Goal: Task Accomplishment & Management: Manage account settings

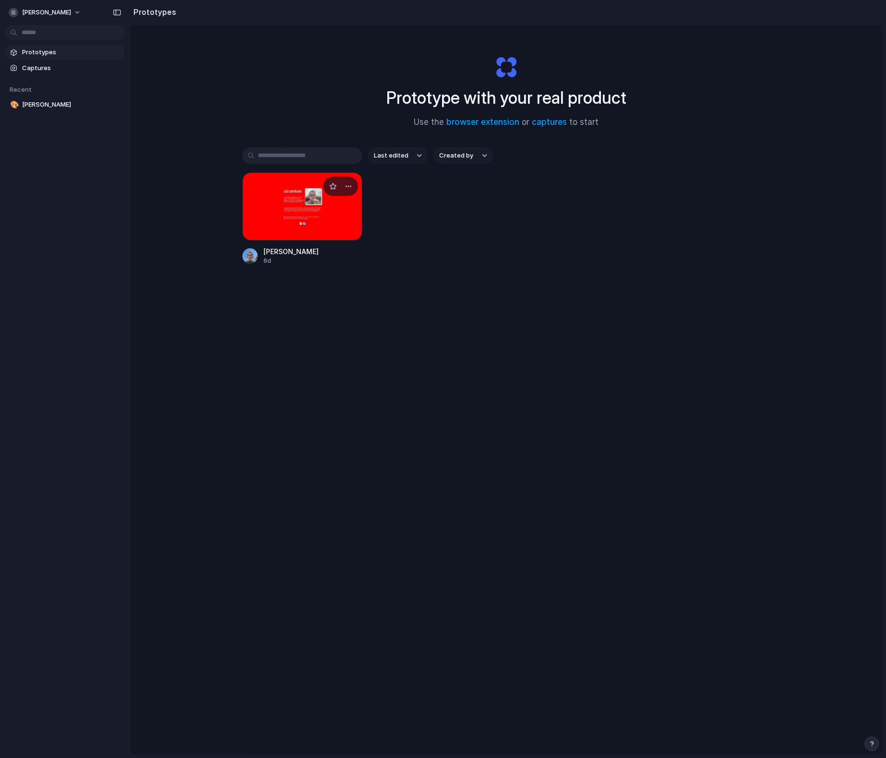
click at [313, 218] on div at bounding box center [302, 206] width 120 height 68
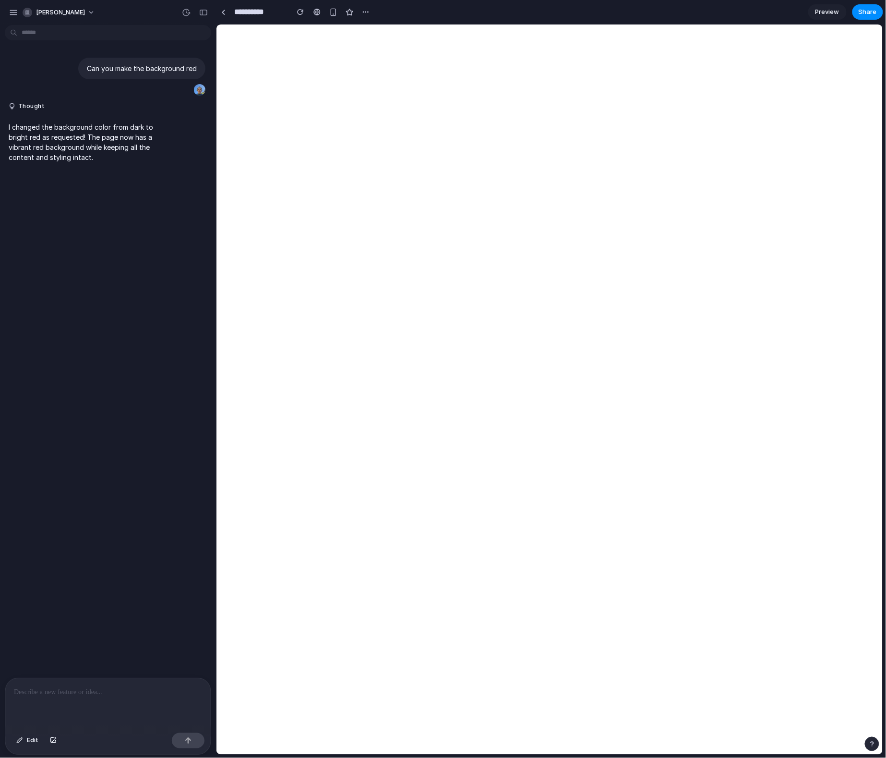
click at [125, 689] on p at bounding box center [108, 693] width 188 height 12
click at [224, 12] on div at bounding box center [223, 12] width 4 height 5
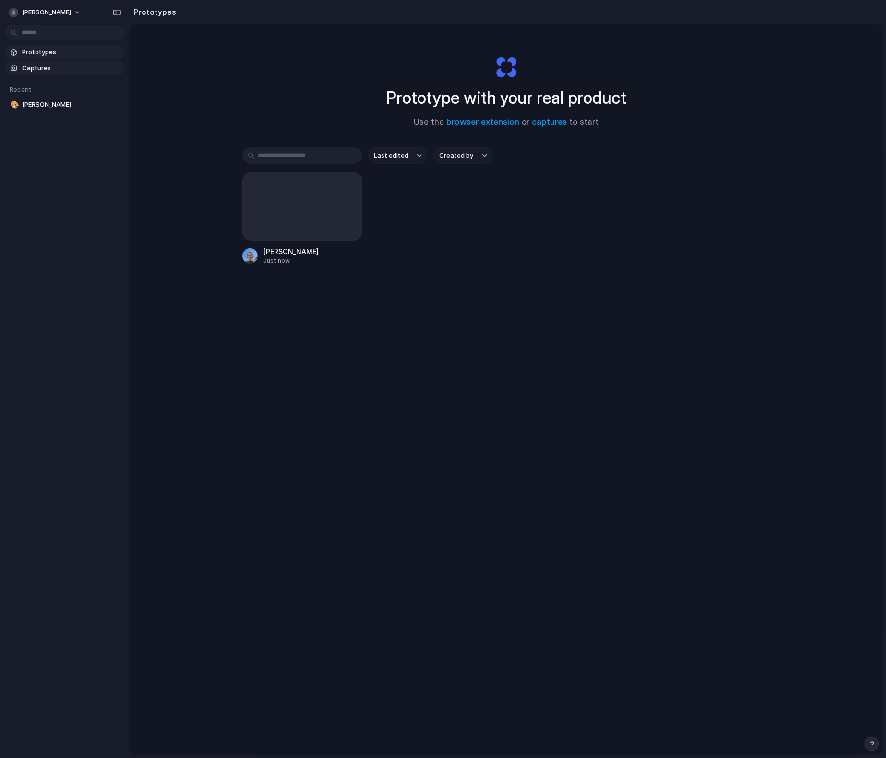
click at [55, 64] on span "Captures" at bounding box center [71, 68] width 99 height 10
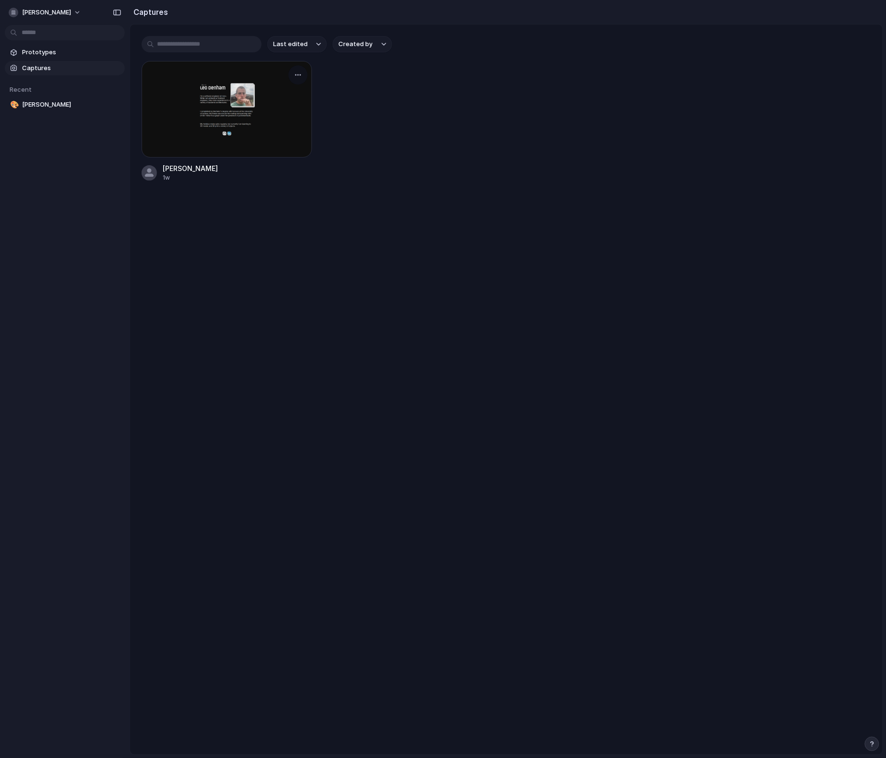
click at [270, 128] on div at bounding box center [227, 109] width 170 height 97
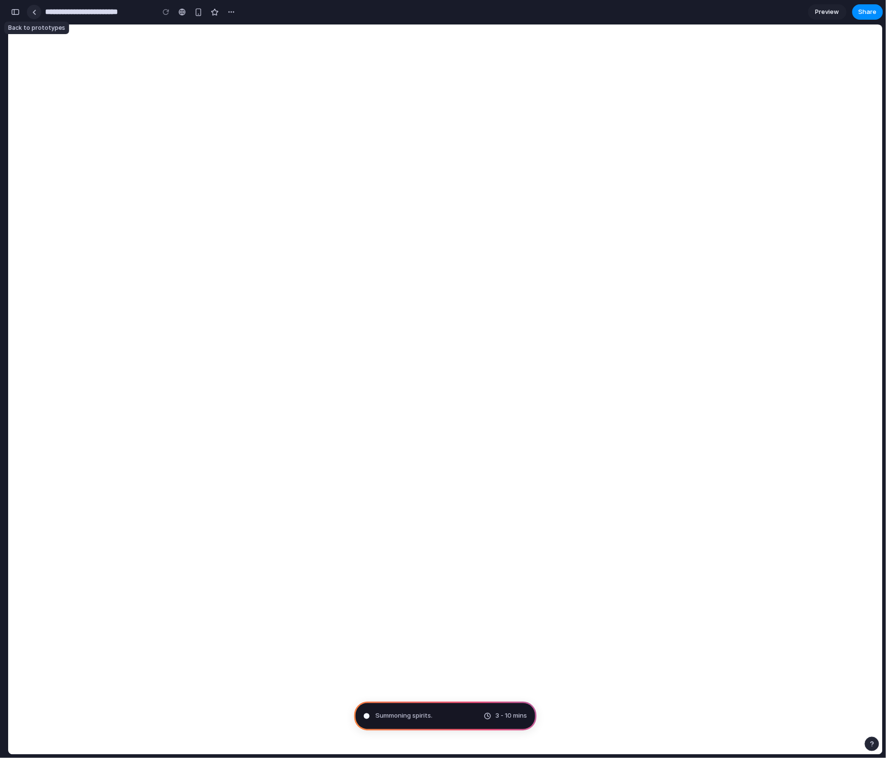
click at [35, 9] on link at bounding box center [34, 12] width 14 height 14
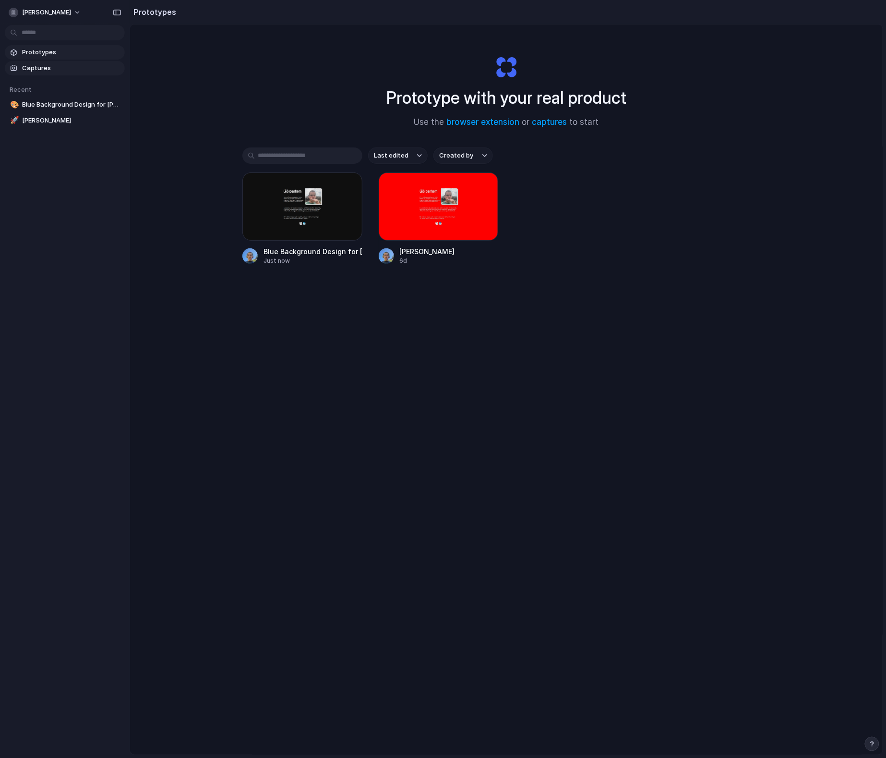
click at [53, 68] on span "Captures" at bounding box center [71, 68] width 99 height 10
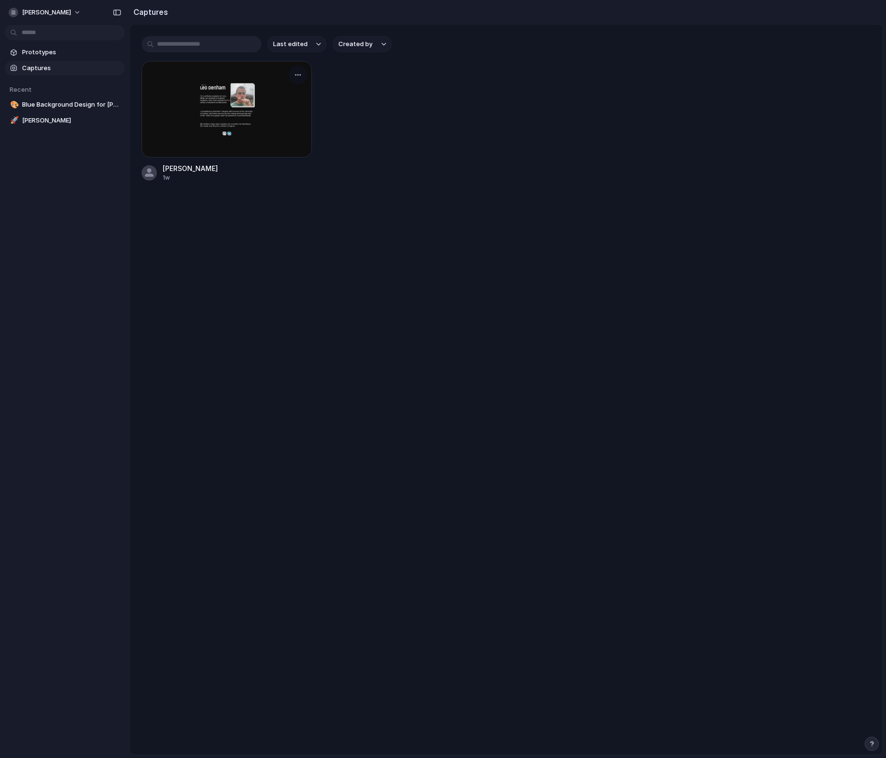
click at [204, 118] on div at bounding box center [227, 109] width 170 height 97
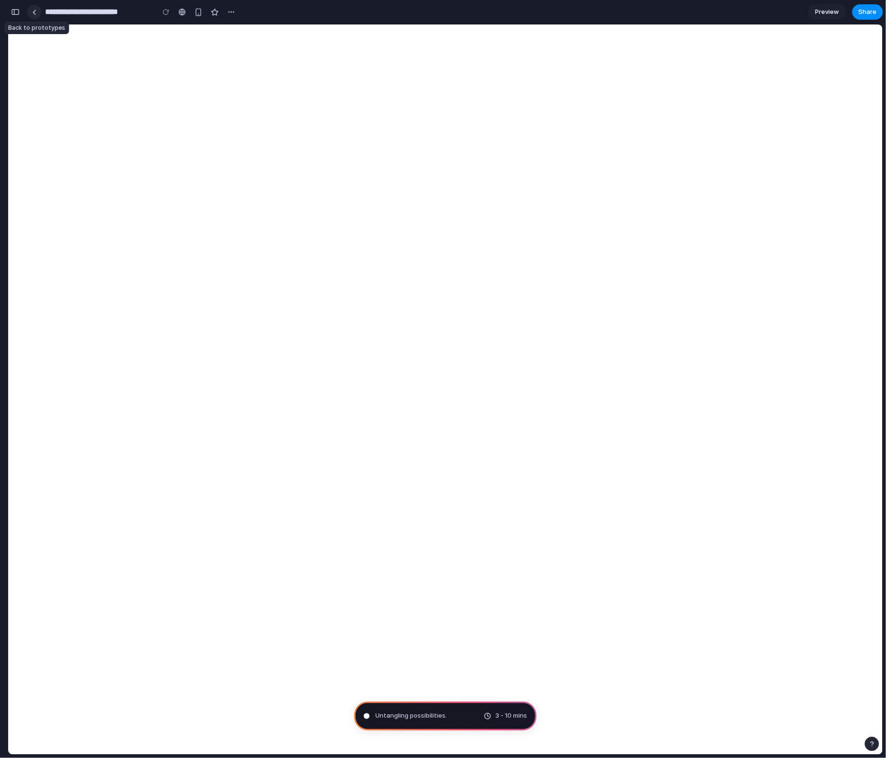
click at [33, 11] on div at bounding box center [34, 12] width 4 height 5
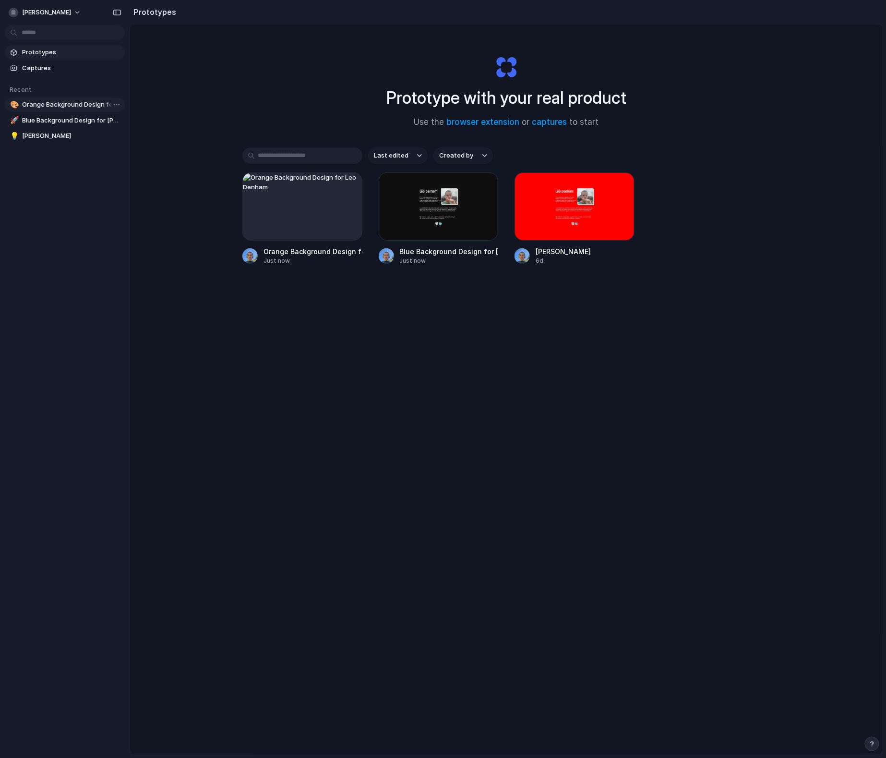
click at [48, 108] on span "Orange Background Design for Leo Denham" at bounding box center [71, 105] width 99 height 10
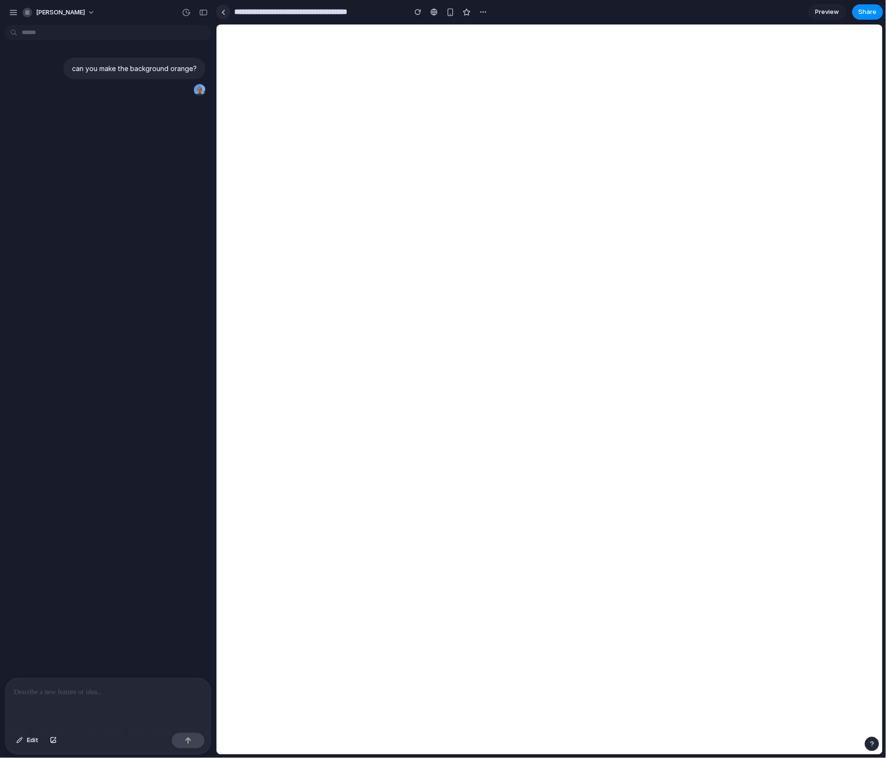
click at [223, 16] on link at bounding box center [223, 12] width 14 height 14
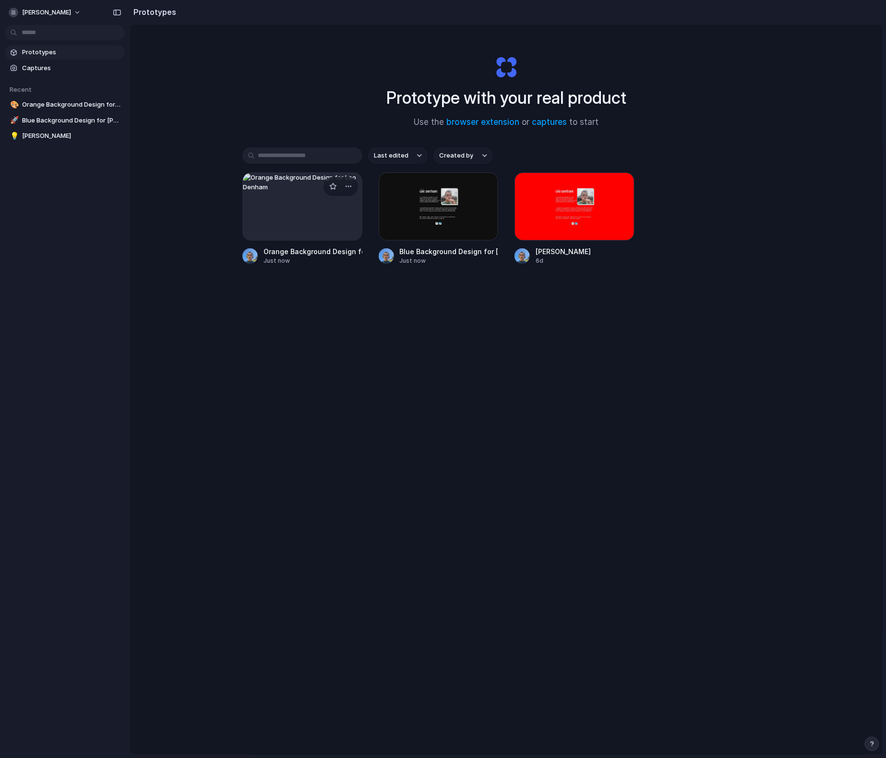
click at [314, 203] on div at bounding box center [302, 206] width 120 height 68
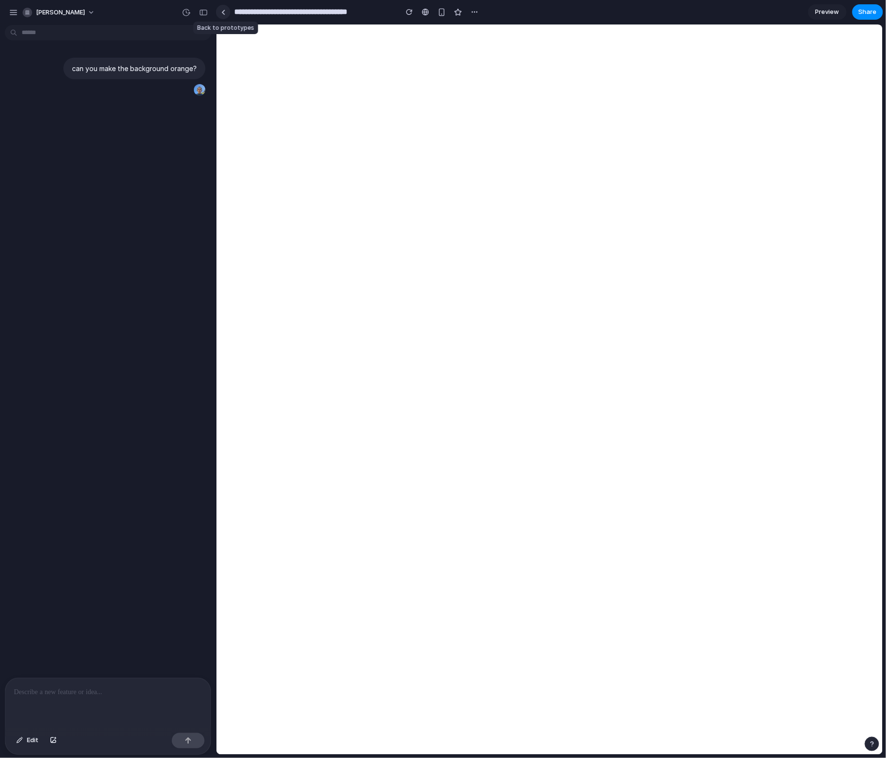
click at [224, 15] on link at bounding box center [223, 12] width 14 height 14
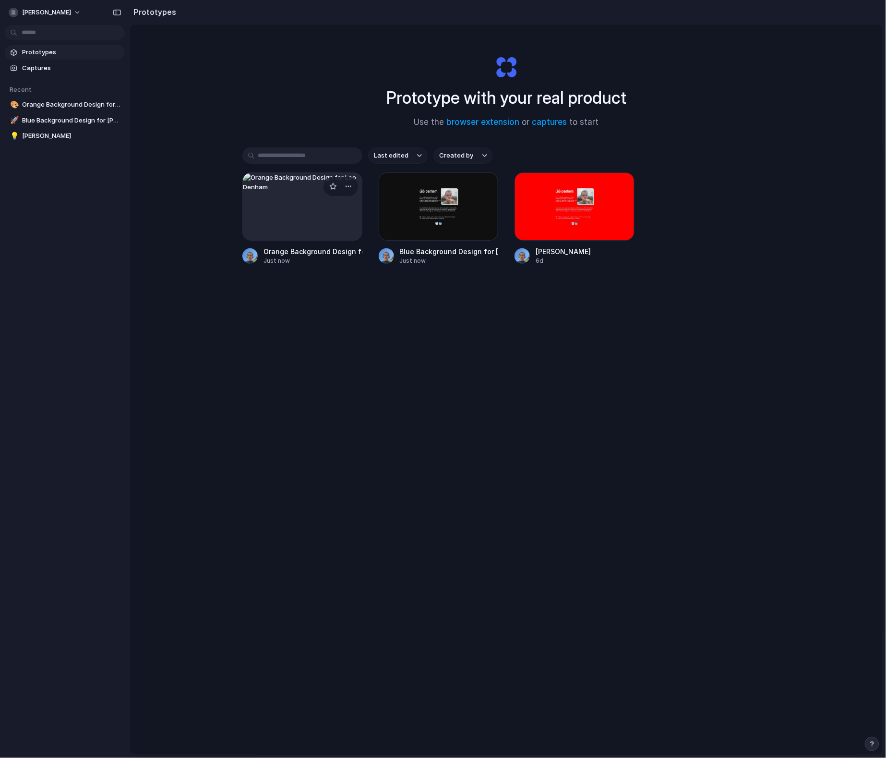
click at [304, 228] on div at bounding box center [302, 206] width 120 height 68
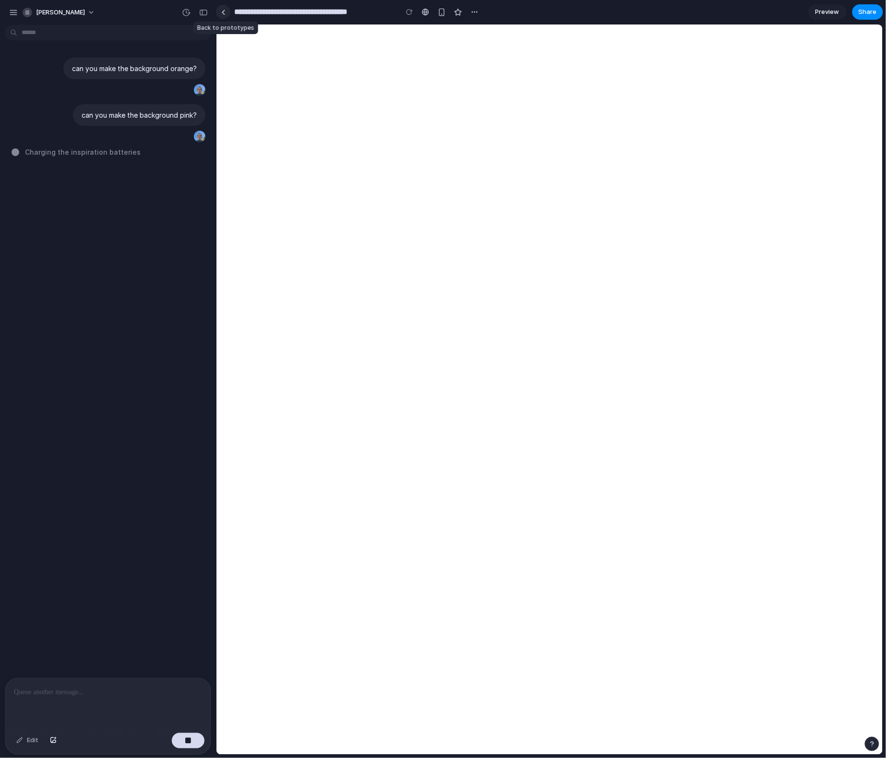
click at [223, 9] on link at bounding box center [223, 12] width 14 height 14
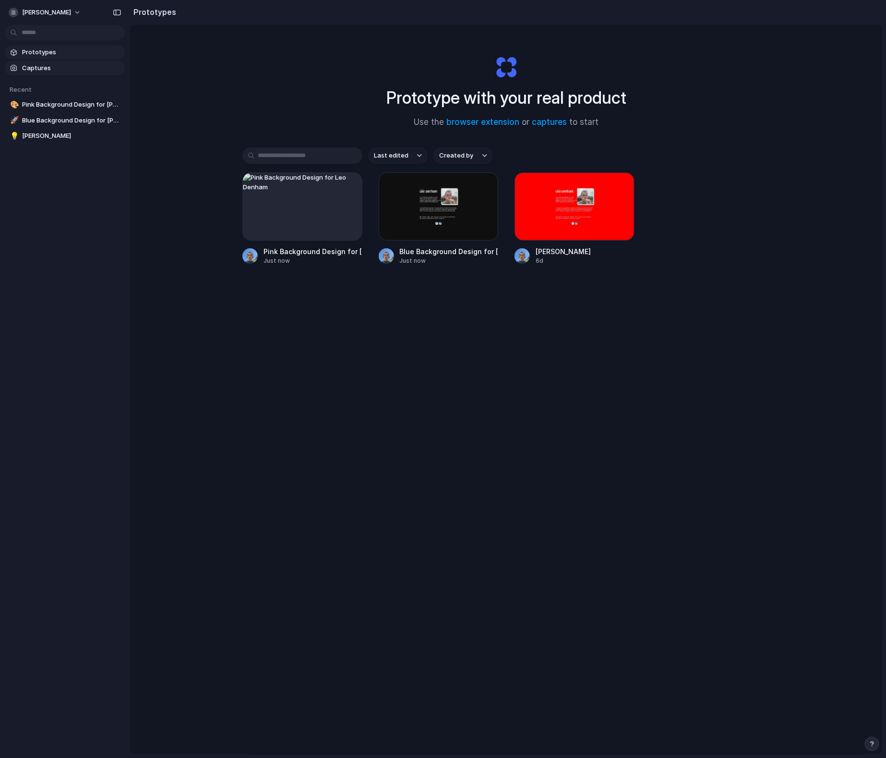
click at [56, 67] on span "Captures" at bounding box center [71, 68] width 99 height 10
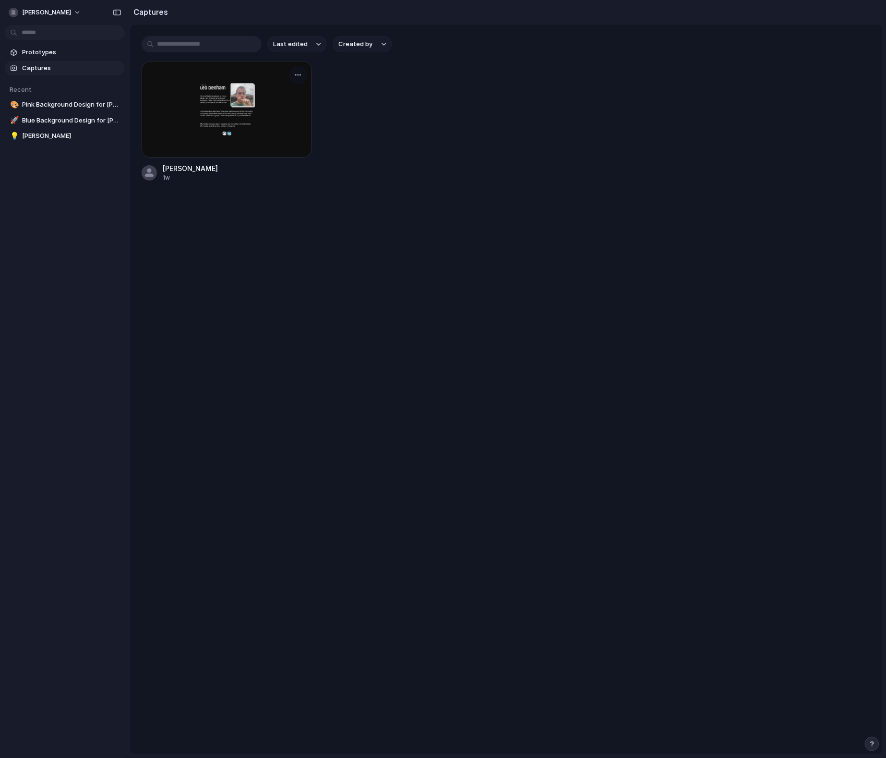
click at [199, 115] on div at bounding box center [227, 109] width 170 height 97
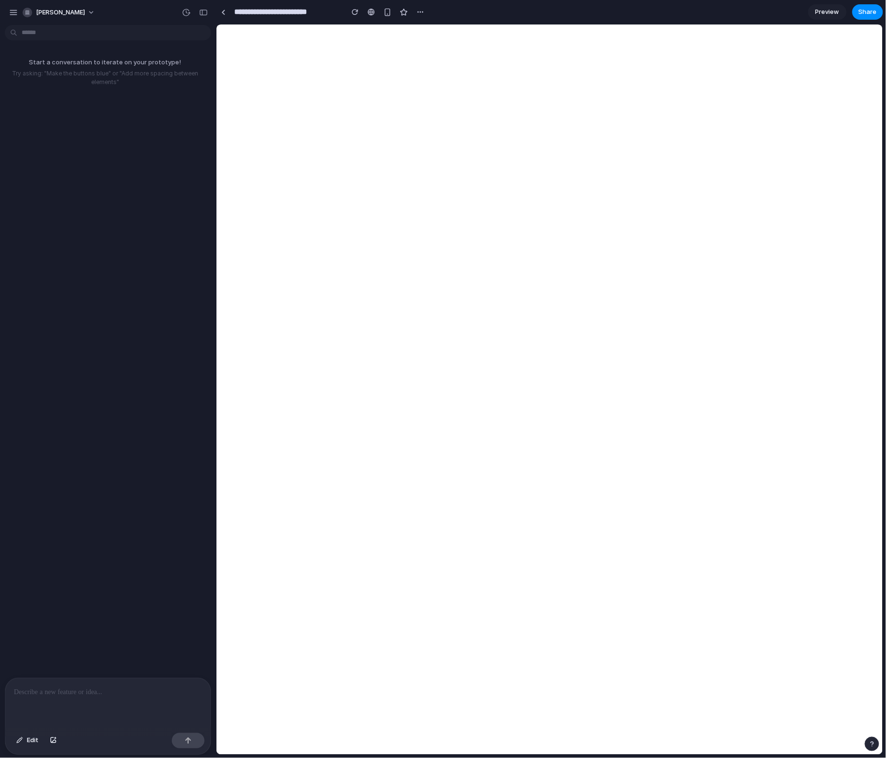
click at [145, 698] on div at bounding box center [107, 703] width 205 height 51
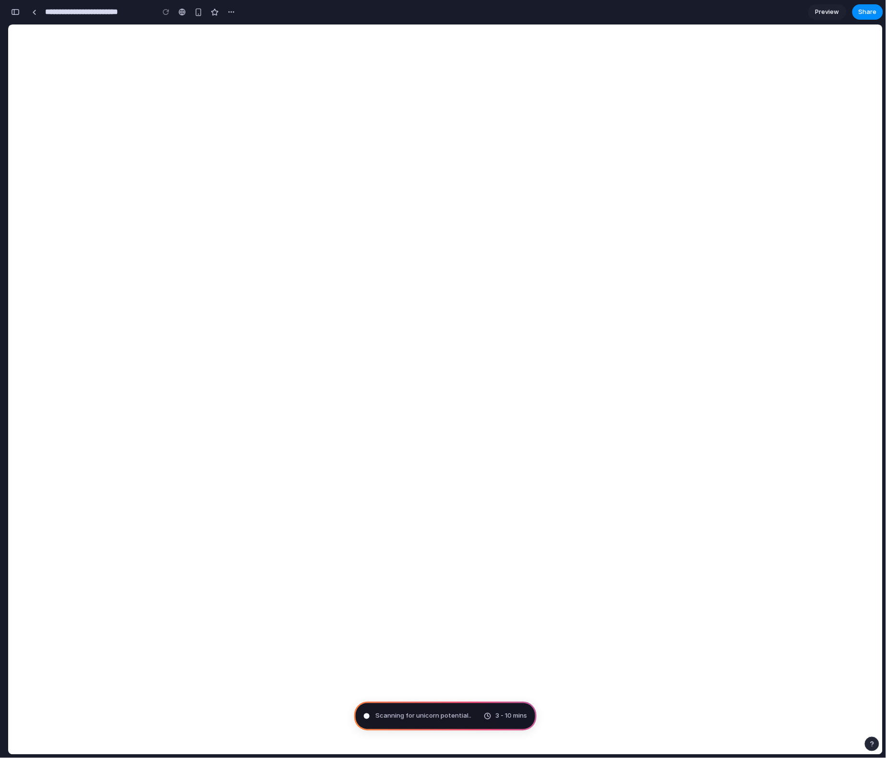
click at [16, 10] on div "button" at bounding box center [15, 12] width 9 height 7
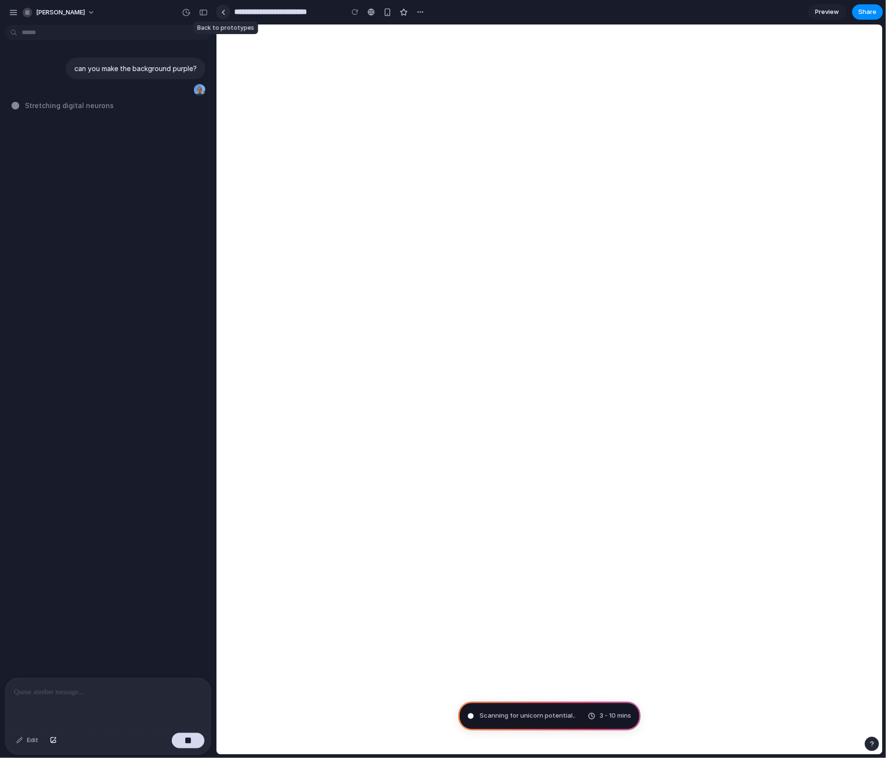
click at [224, 12] on div at bounding box center [223, 12] width 4 height 5
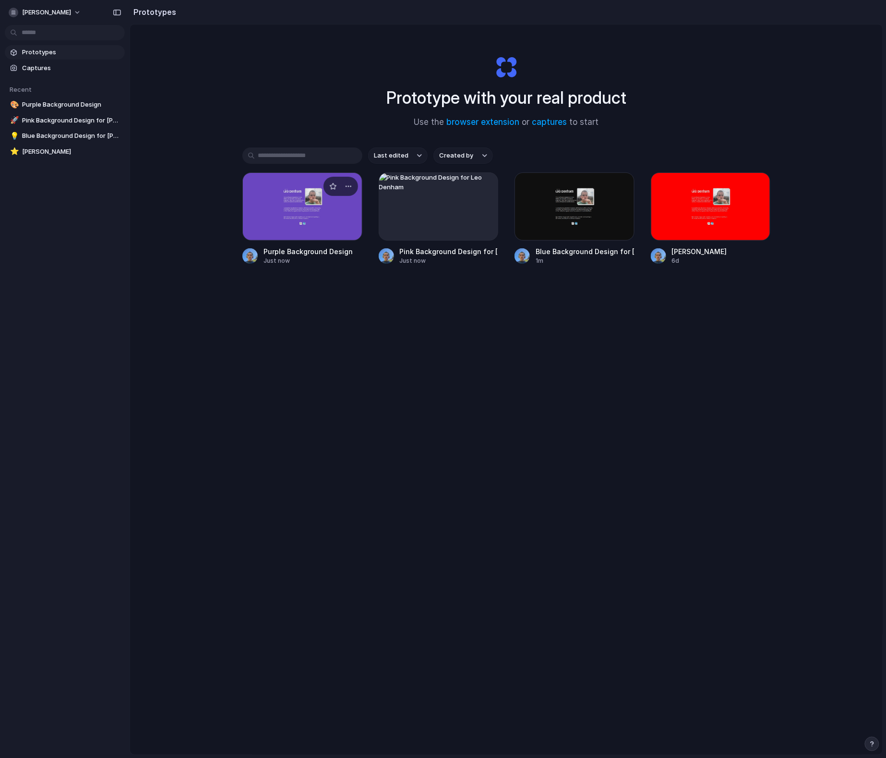
click at [287, 235] on div at bounding box center [302, 206] width 120 height 68
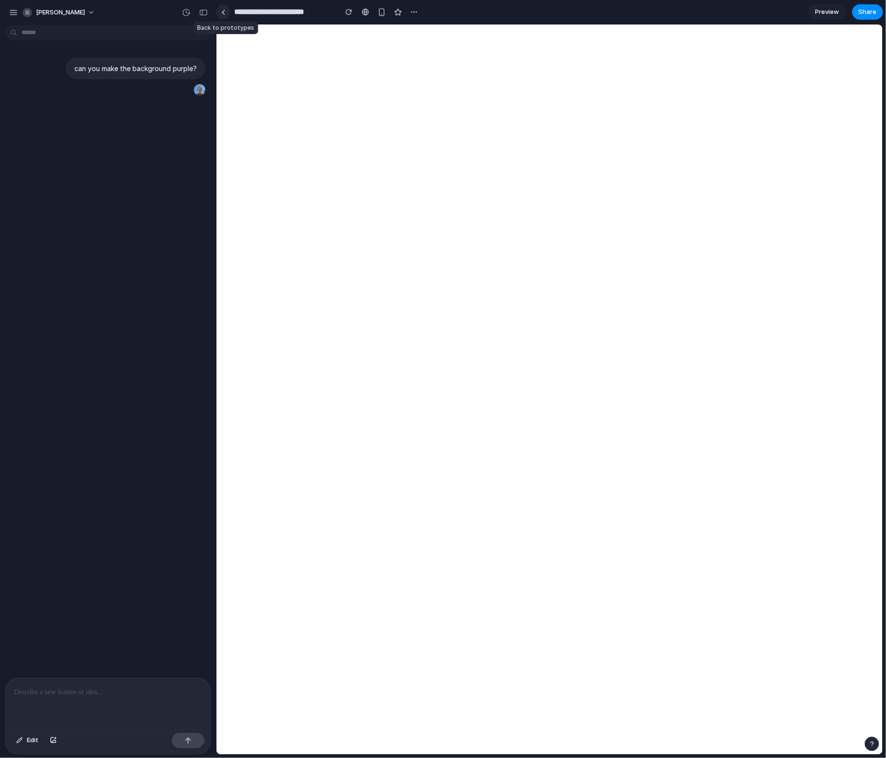
click at [223, 17] on link at bounding box center [223, 12] width 14 height 14
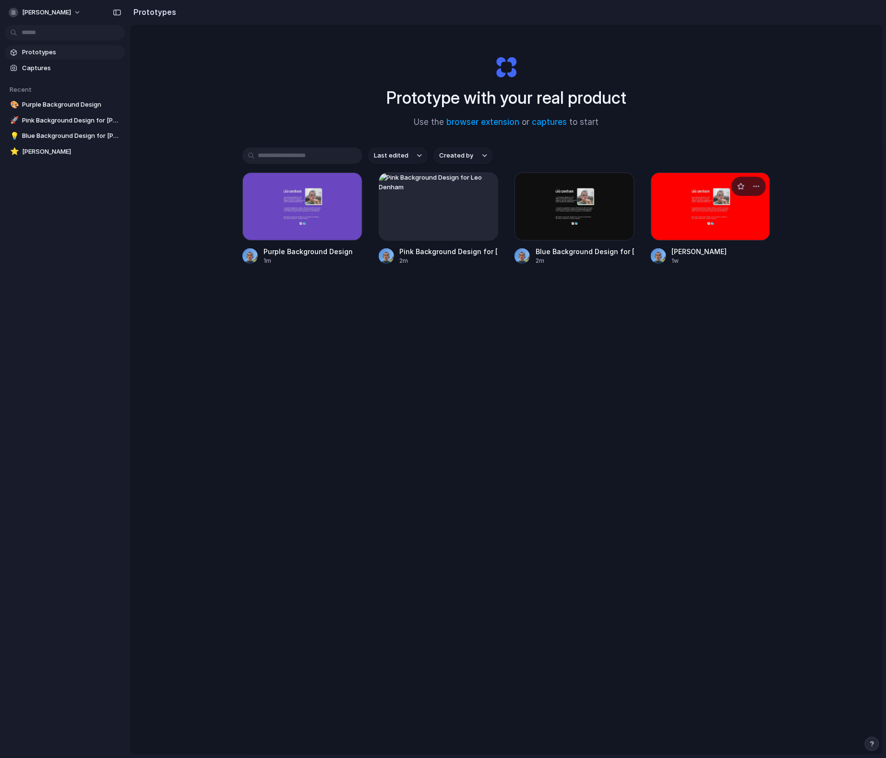
click at [678, 218] on div at bounding box center [711, 206] width 120 height 68
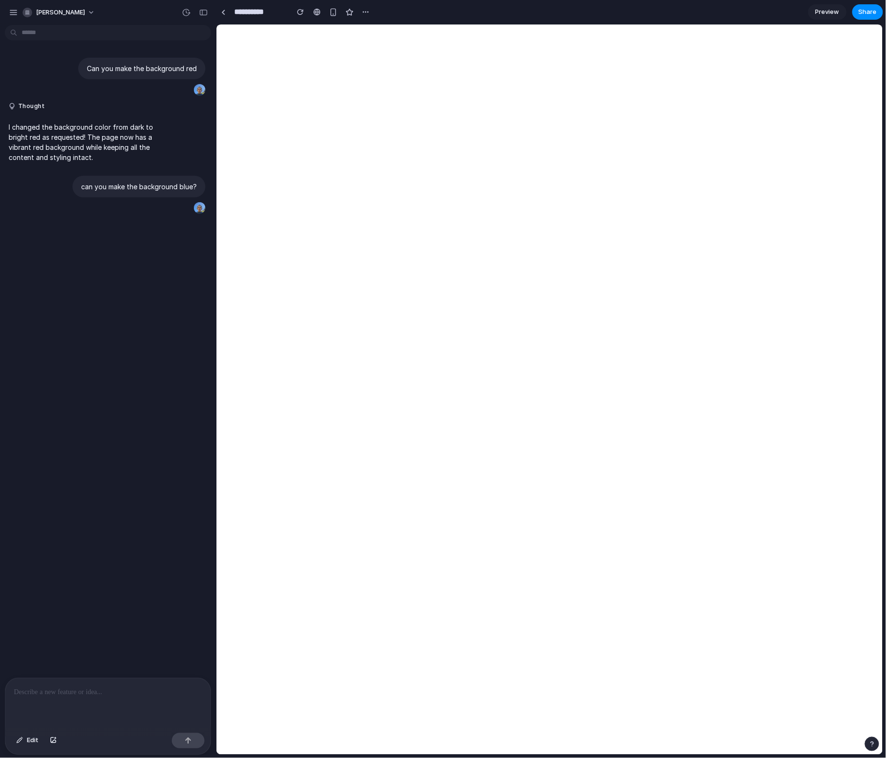
click at [143, 701] on div at bounding box center [107, 703] width 205 height 51
click at [226, 12] on link at bounding box center [223, 12] width 14 height 14
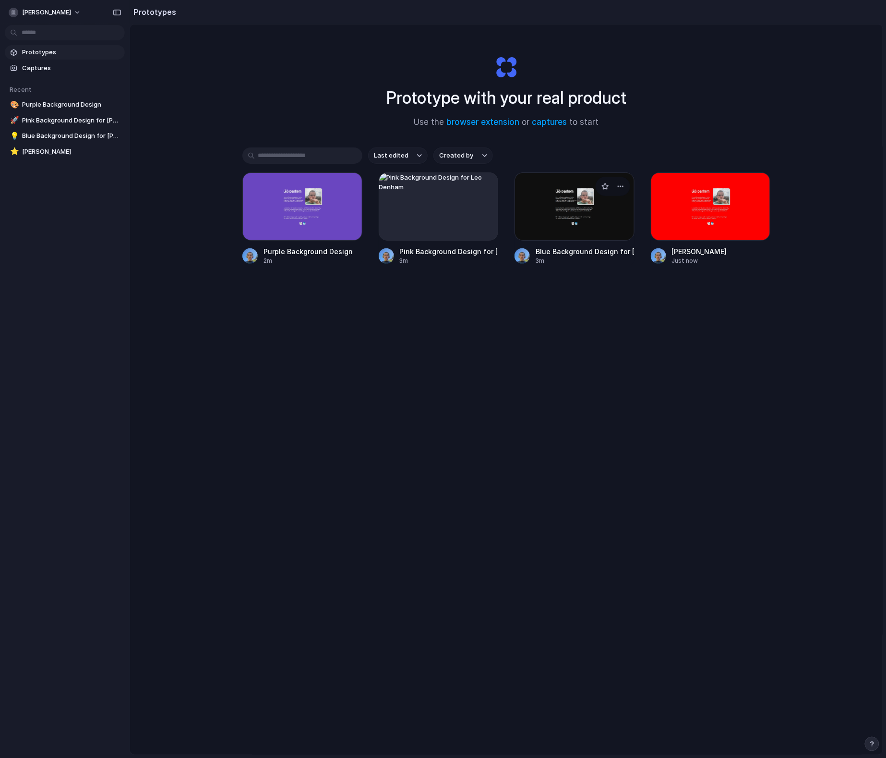
click at [600, 208] on div at bounding box center [575, 206] width 120 height 68
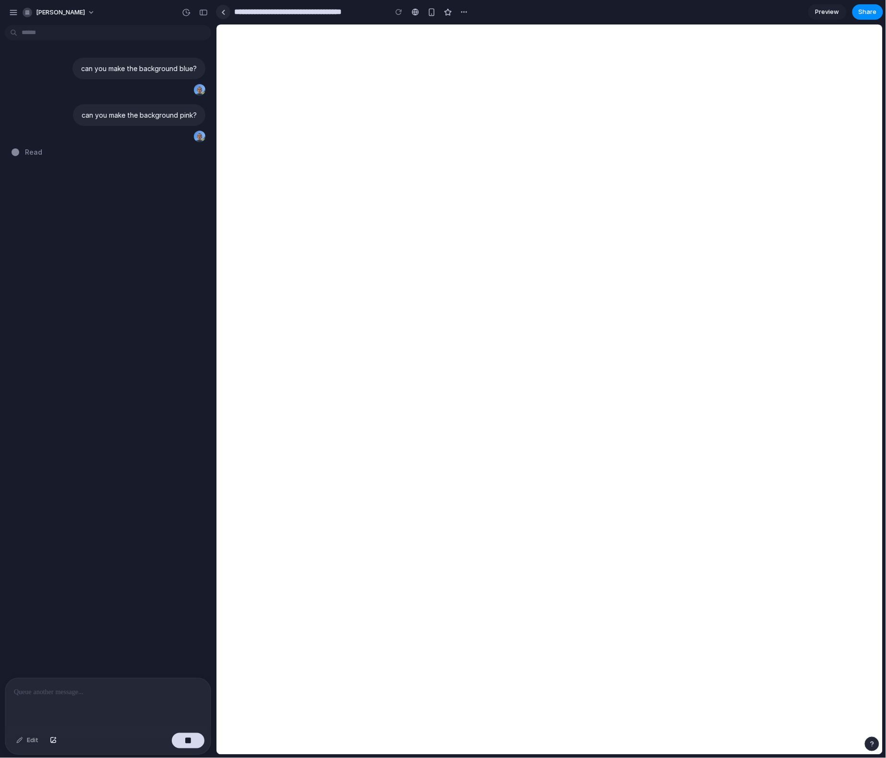
click at [223, 11] on div at bounding box center [223, 12] width 4 height 5
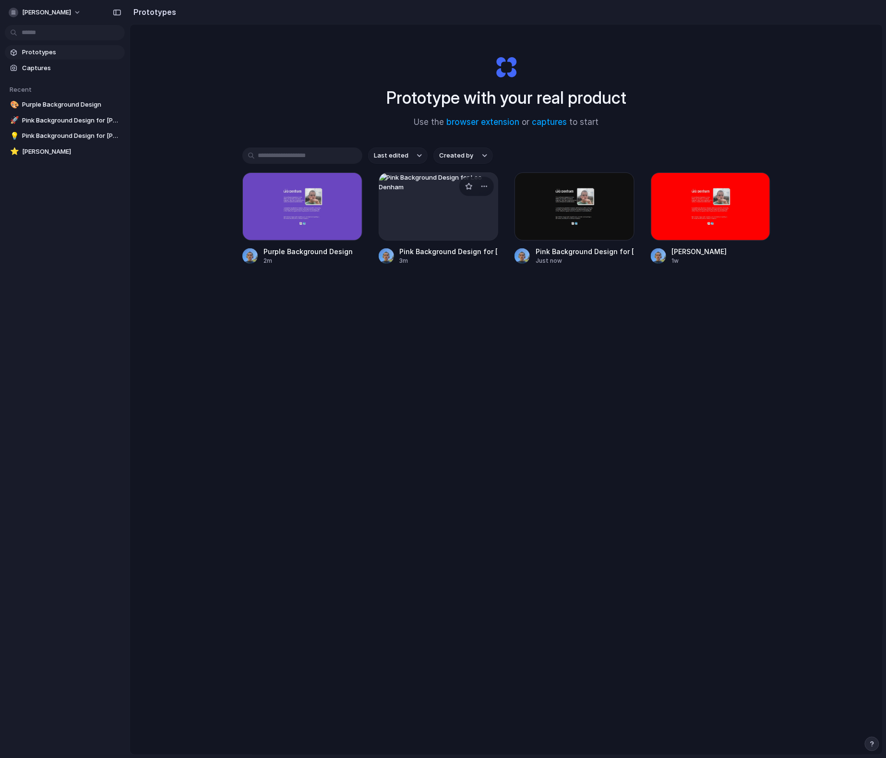
click at [431, 214] on div at bounding box center [439, 206] width 120 height 68
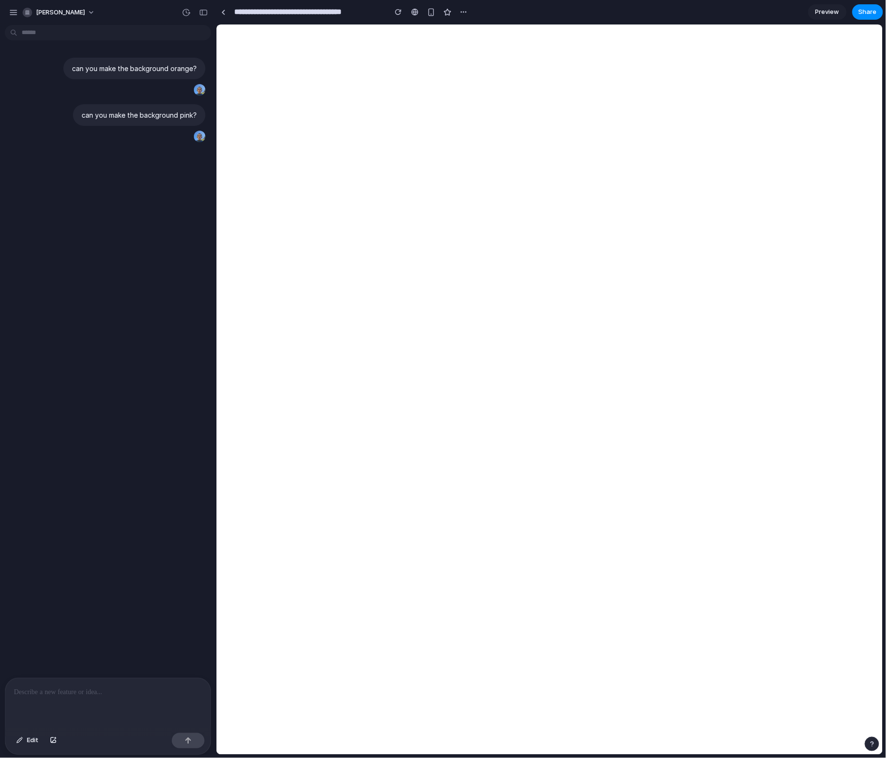
click at [168, 697] on p at bounding box center [108, 693] width 188 height 12
type input "**********"
click at [462, 14] on div "button" at bounding box center [463, 12] width 8 height 8
click at [157, 700] on div "Duplicate Delete" at bounding box center [443, 379] width 886 height 758
click at [162, 691] on p at bounding box center [108, 693] width 188 height 12
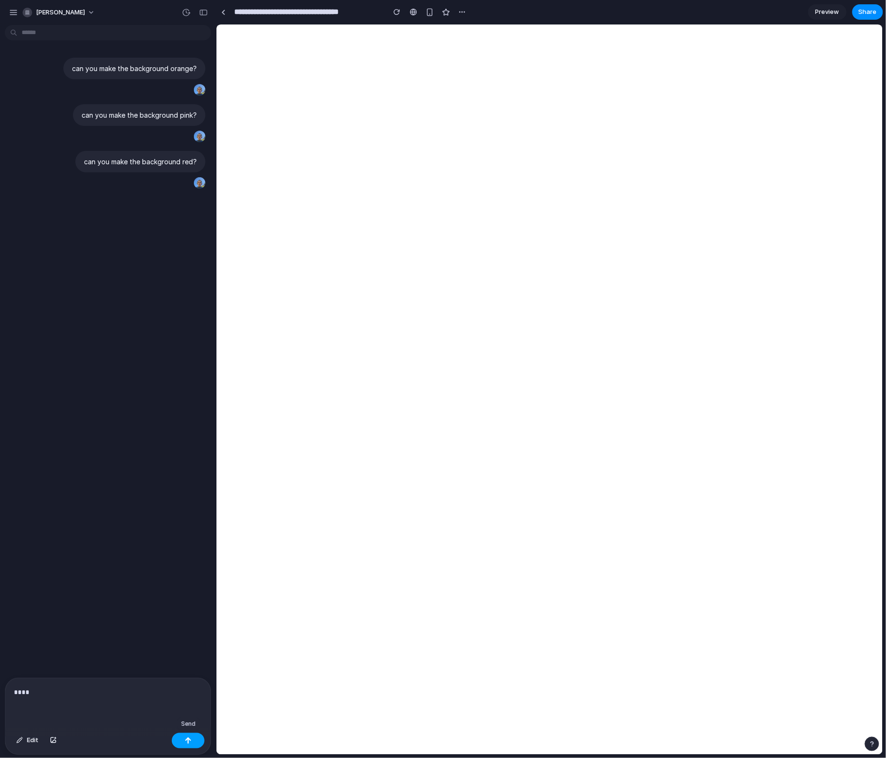
click at [187, 737] on div "button" at bounding box center [188, 740] width 7 height 7
type input "**********"
click at [428, 11] on div "button" at bounding box center [429, 12] width 8 height 8
click at [439, 52] on span "Delete" at bounding box center [448, 49] width 20 height 10
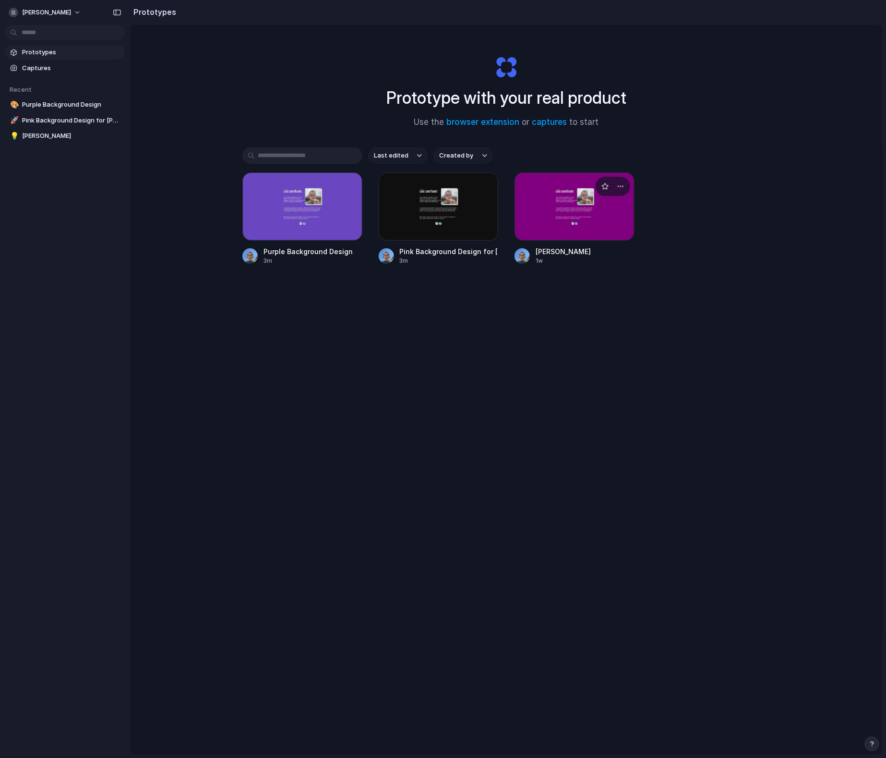
click at [562, 197] on div at bounding box center [575, 206] width 120 height 68
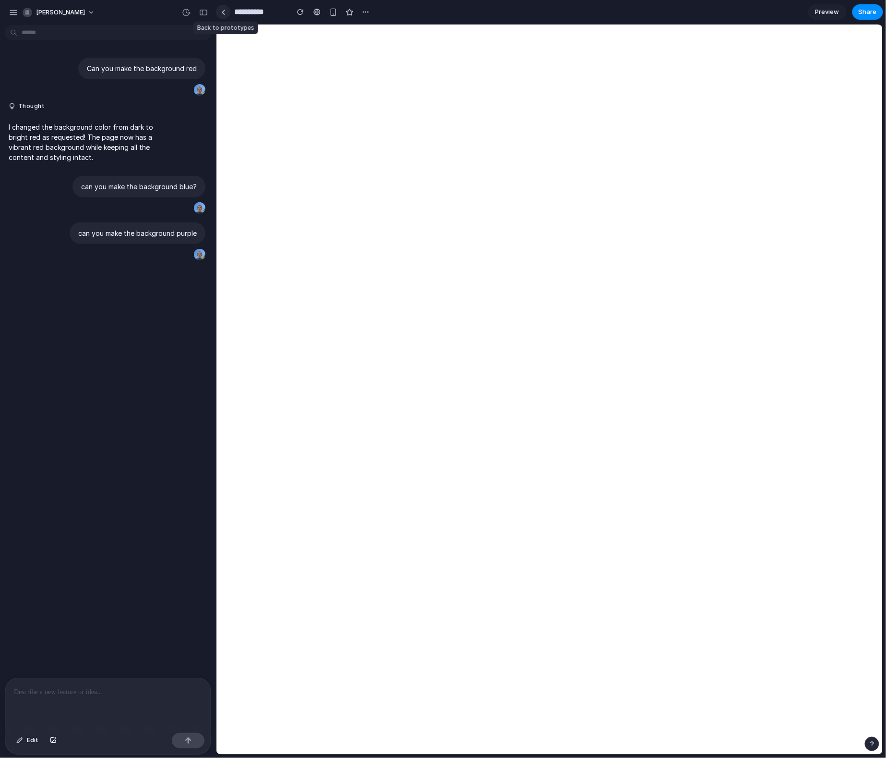
click at [217, 10] on link at bounding box center [223, 12] width 14 height 14
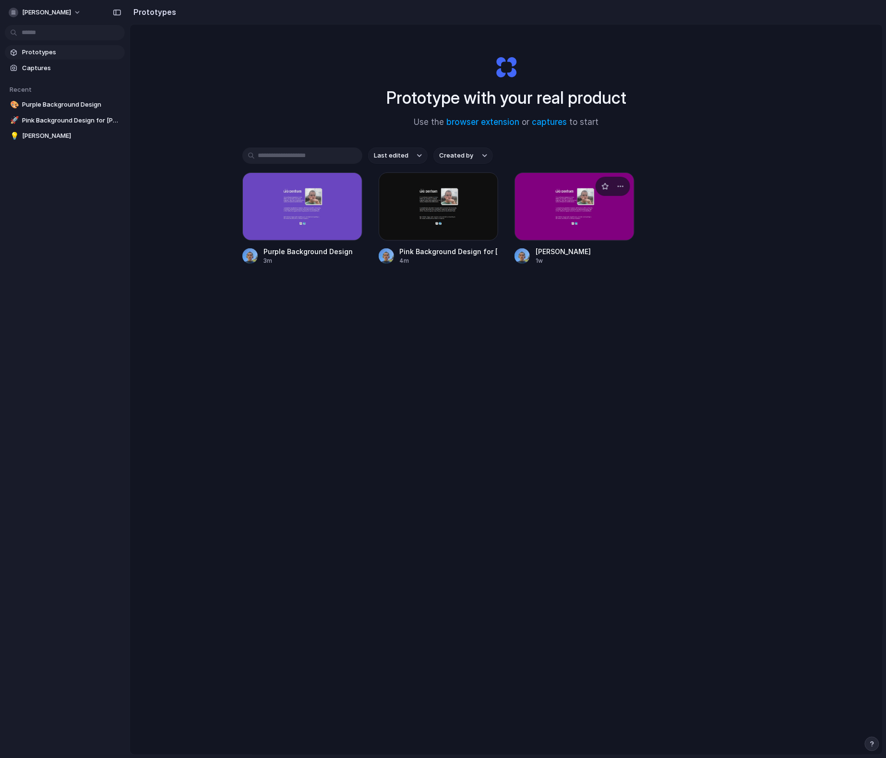
click at [551, 222] on div at bounding box center [575, 206] width 120 height 68
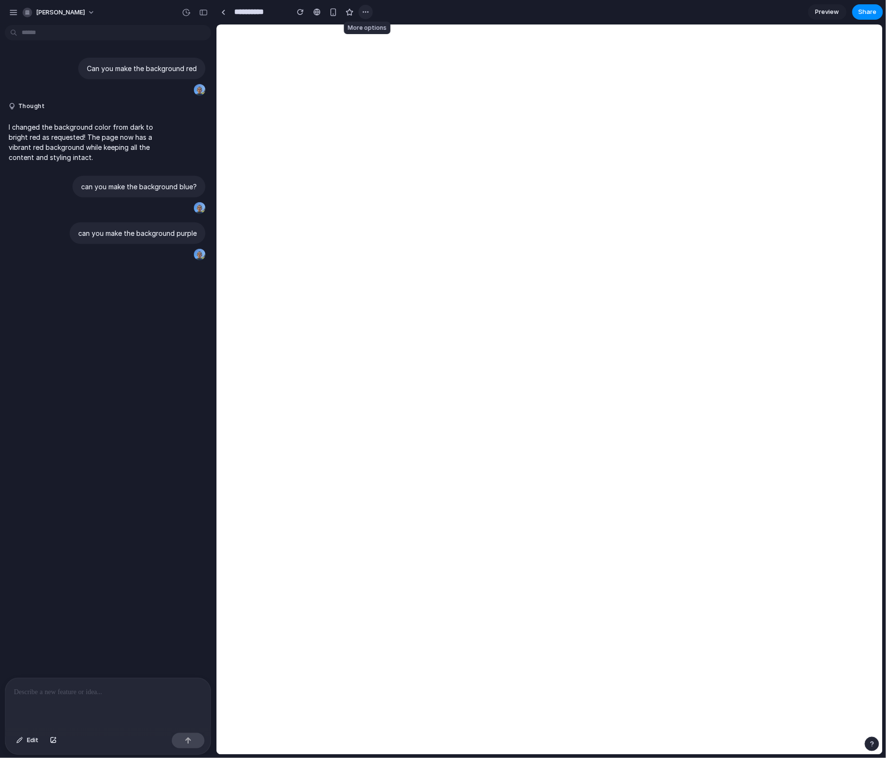
click at [367, 10] on div "button" at bounding box center [366, 12] width 8 height 8
click at [381, 35] on span "Duplicate" at bounding box center [390, 33] width 29 height 10
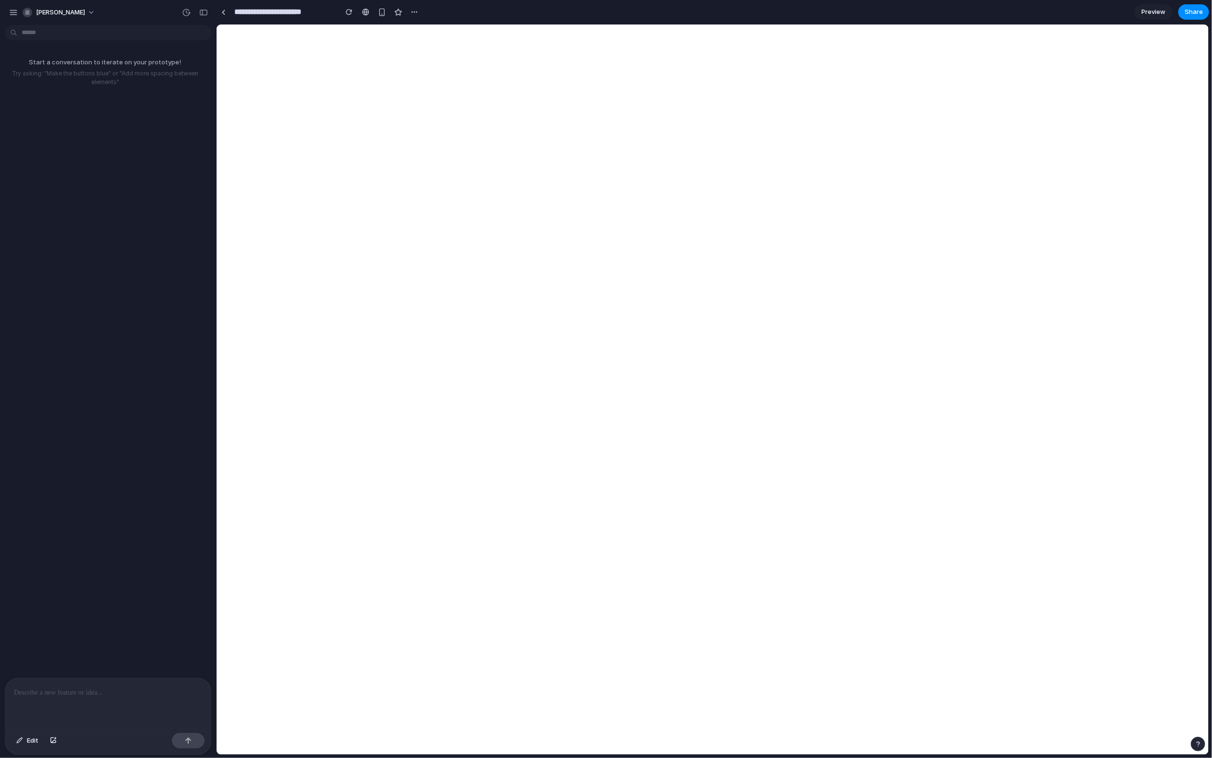
click at [128, 699] on div at bounding box center [107, 703] width 205 height 51
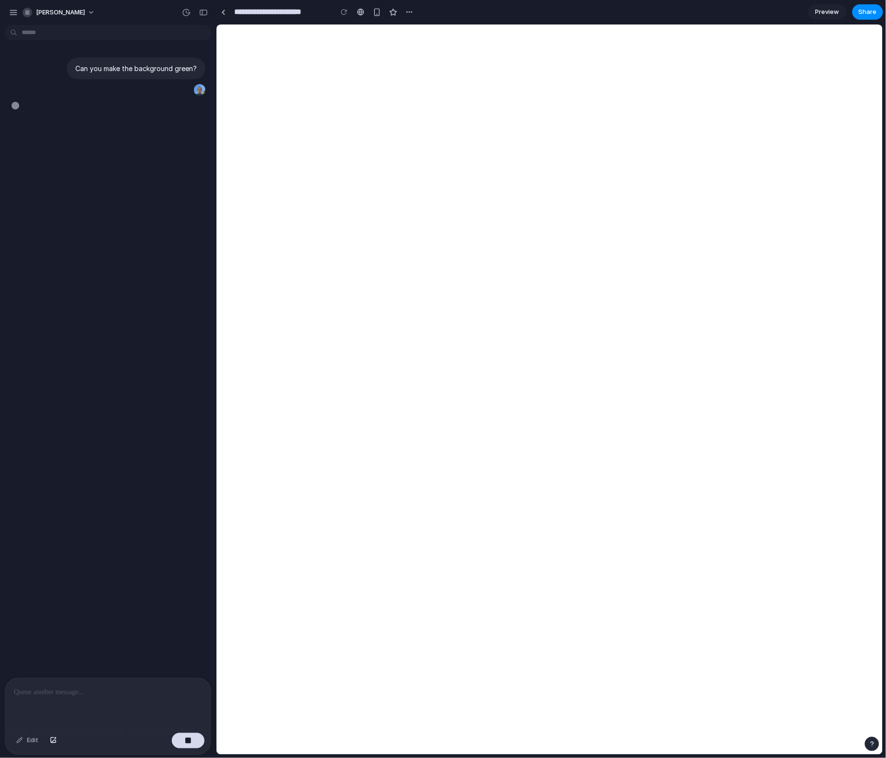
type input "**********"
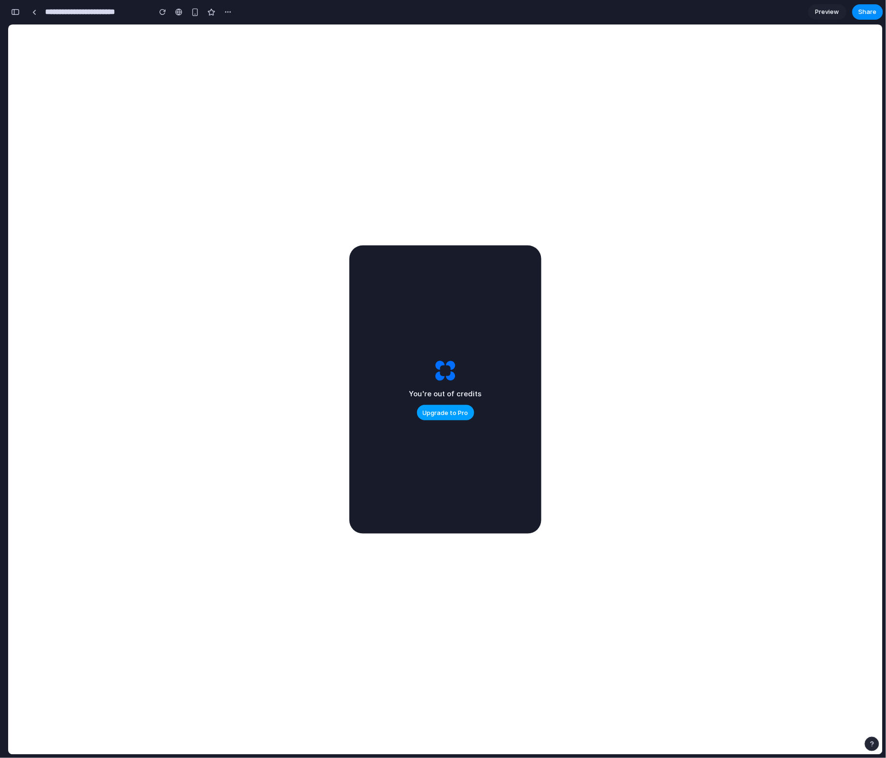
drag, startPoint x: 0, startPoint y: 0, endPoint x: 436, endPoint y: 413, distance: 601.1
click at [436, 413] on span "Upgrade to Pro" at bounding box center [446, 413] width 46 height 10
drag, startPoint x: 436, startPoint y: 413, endPoint x: 463, endPoint y: 410, distance: 27.2
click at [463, 410] on span "Upgrade to Pro" at bounding box center [446, 413] width 46 height 10
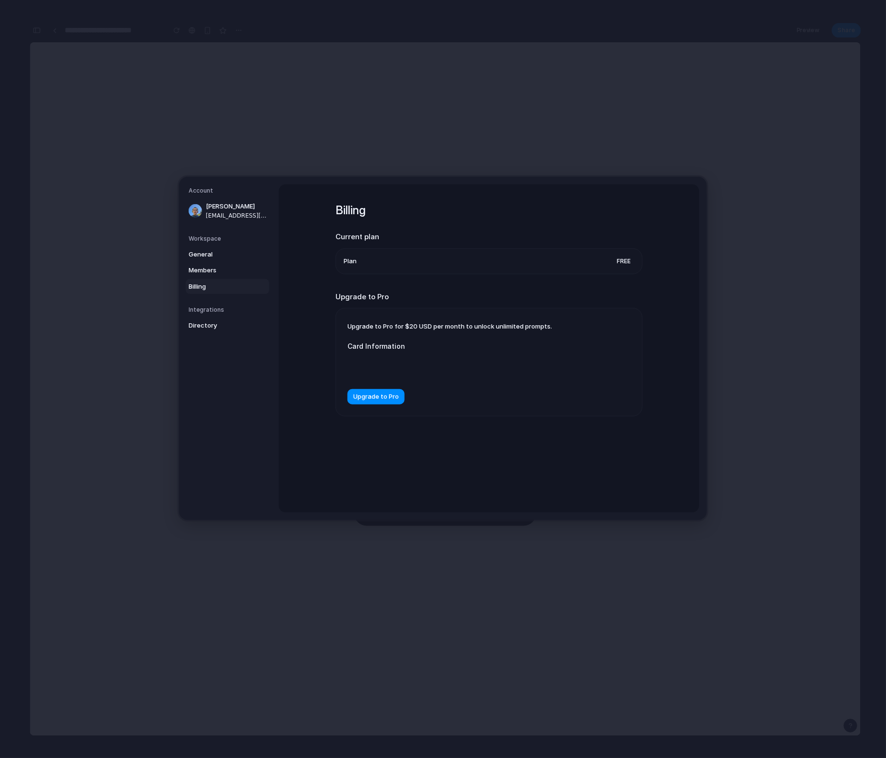
drag, startPoint x: 463, startPoint y: 410, endPoint x: 444, endPoint y: 602, distance: 193.1
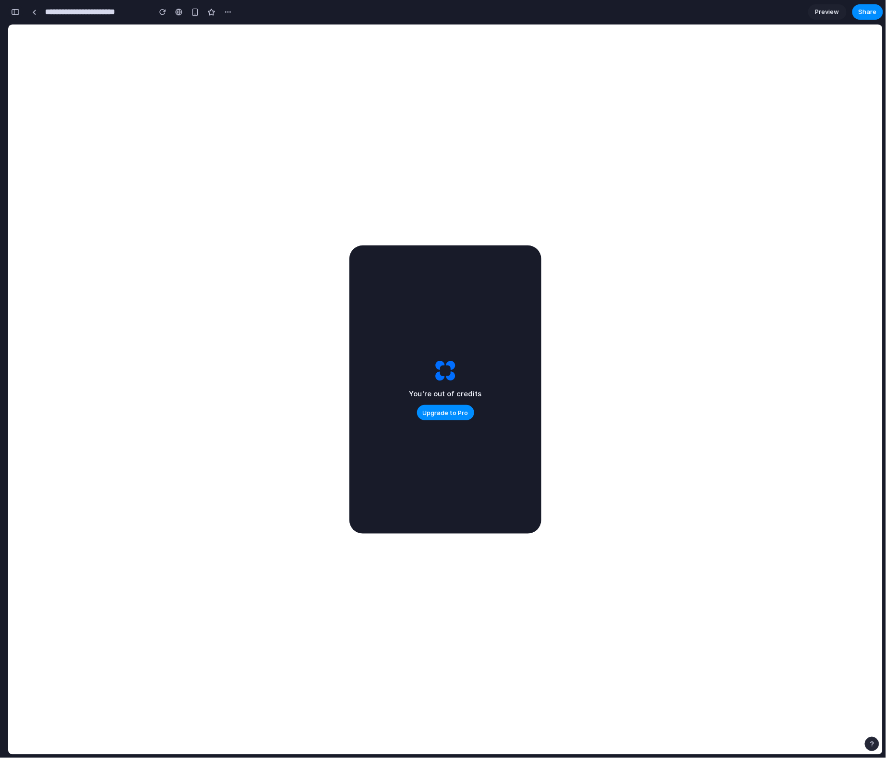
click at [13, 13] on div "button" at bounding box center [15, 12] width 9 height 7
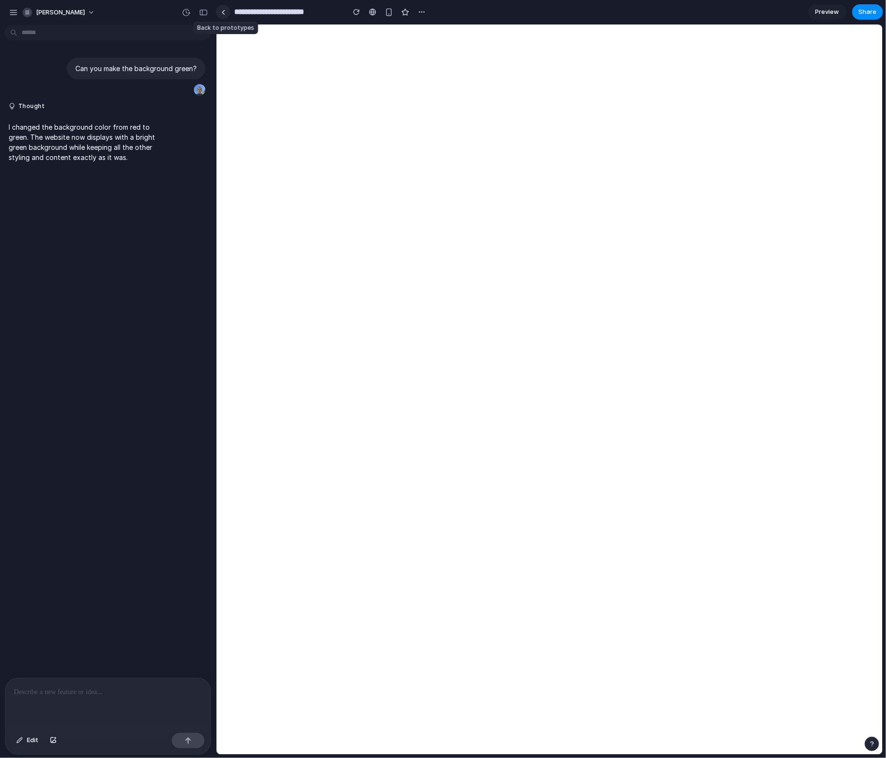
click at [226, 10] on link at bounding box center [223, 12] width 14 height 14
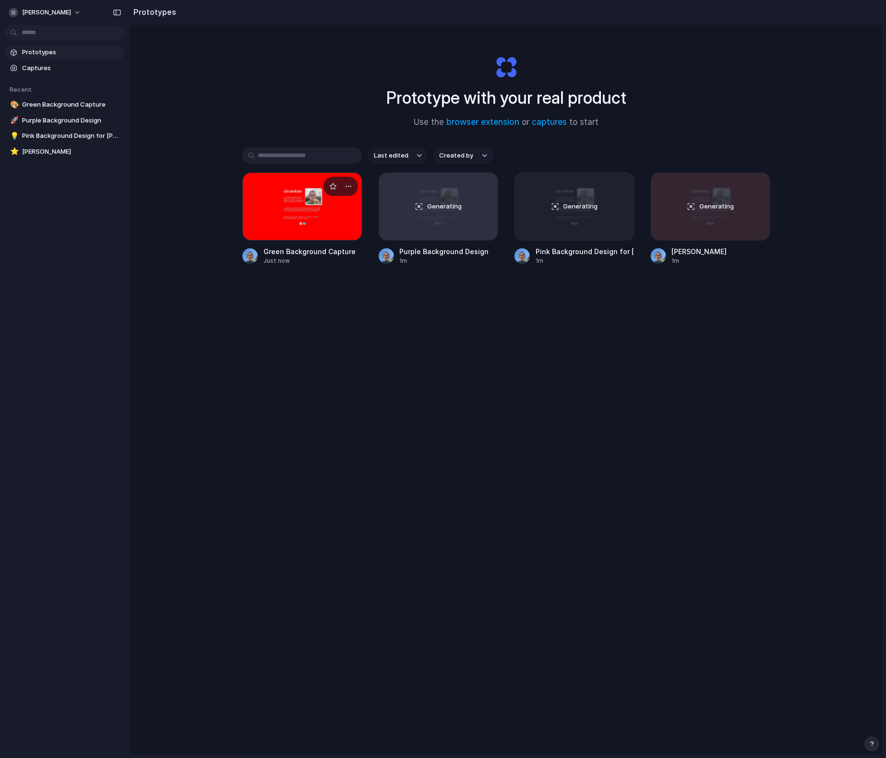
click at [267, 214] on div at bounding box center [302, 206] width 120 height 68
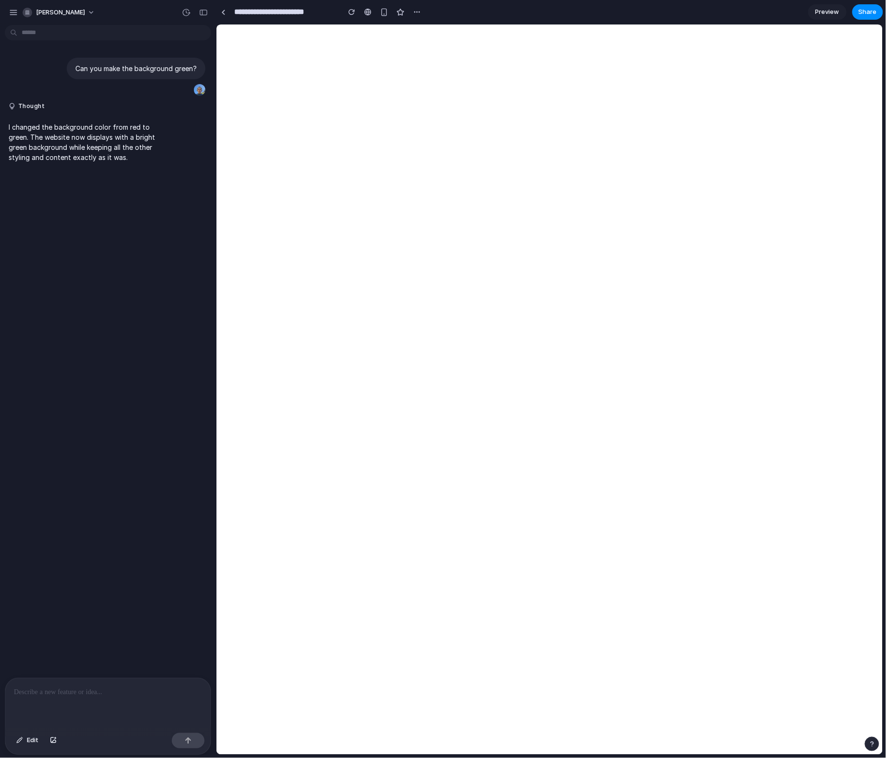
click at [72, 694] on p at bounding box center [108, 693] width 188 height 12
click at [222, 12] on div at bounding box center [223, 12] width 4 height 5
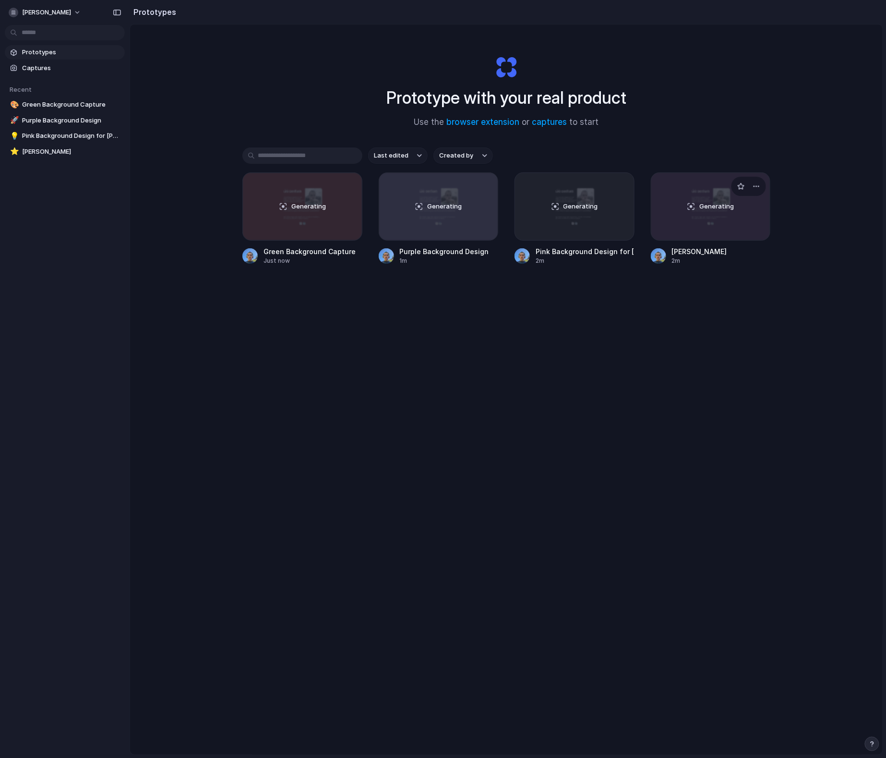
click at [687, 225] on div "Generating" at bounding box center [711, 206] width 119 height 67
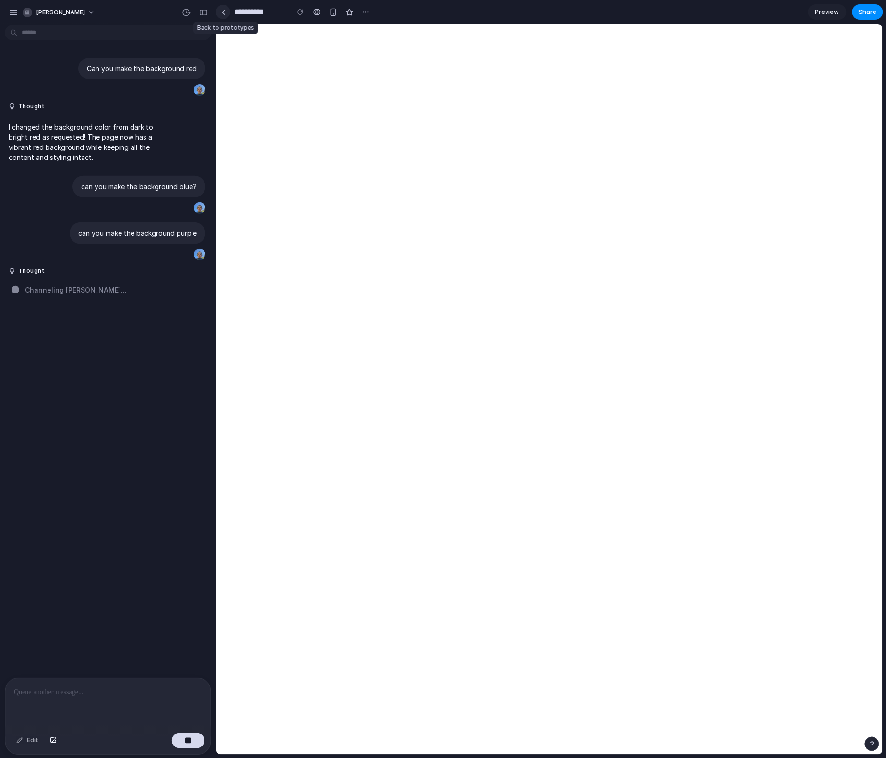
click at [219, 12] on link at bounding box center [223, 12] width 14 height 14
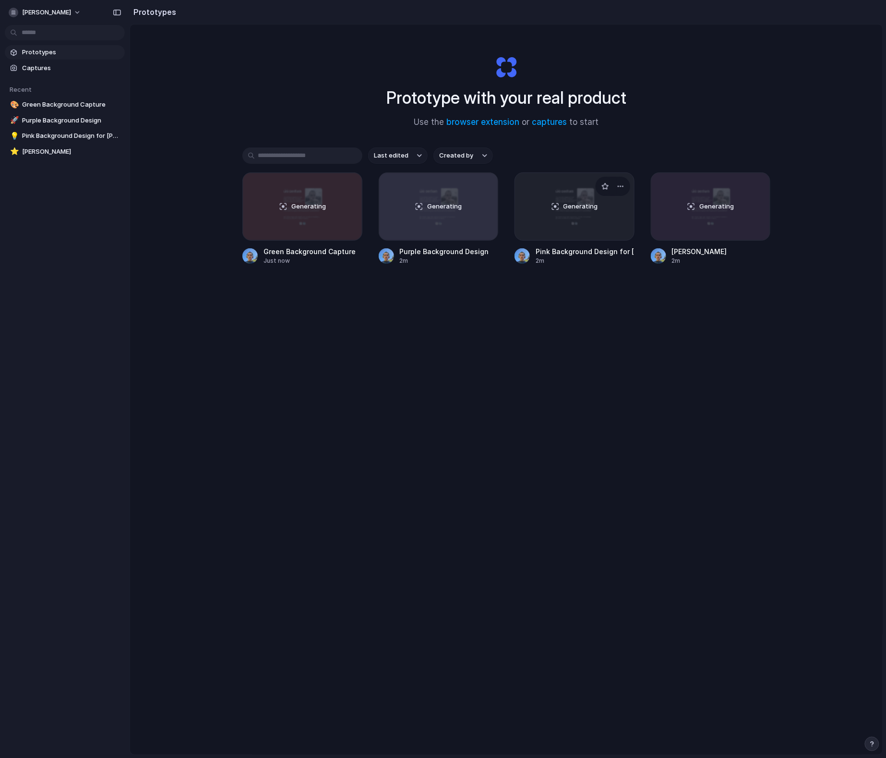
click at [578, 218] on div "Generating" at bounding box center [574, 206] width 119 height 67
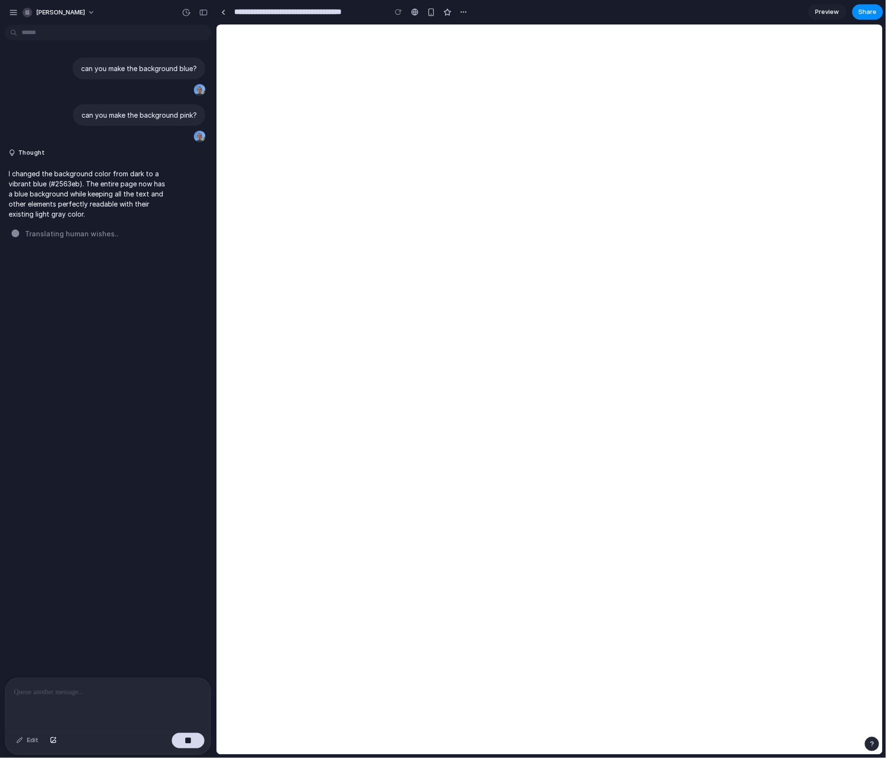
drag, startPoint x: 21, startPoint y: 189, endPoint x: 170, endPoint y: 326, distance: 202.2
click at [170, 326] on div "can you make the background blue? can you make the background pink? Thought I c…" at bounding box center [105, 353] width 210 height 649
drag, startPoint x: 58, startPoint y: 191, endPoint x: 106, endPoint y: 259, distance: 83.5
click at [104, 259] on div "can you make the background blue? can you make the background pink? Thought I c…" at bounding box center [105, 353] width 210 height 649
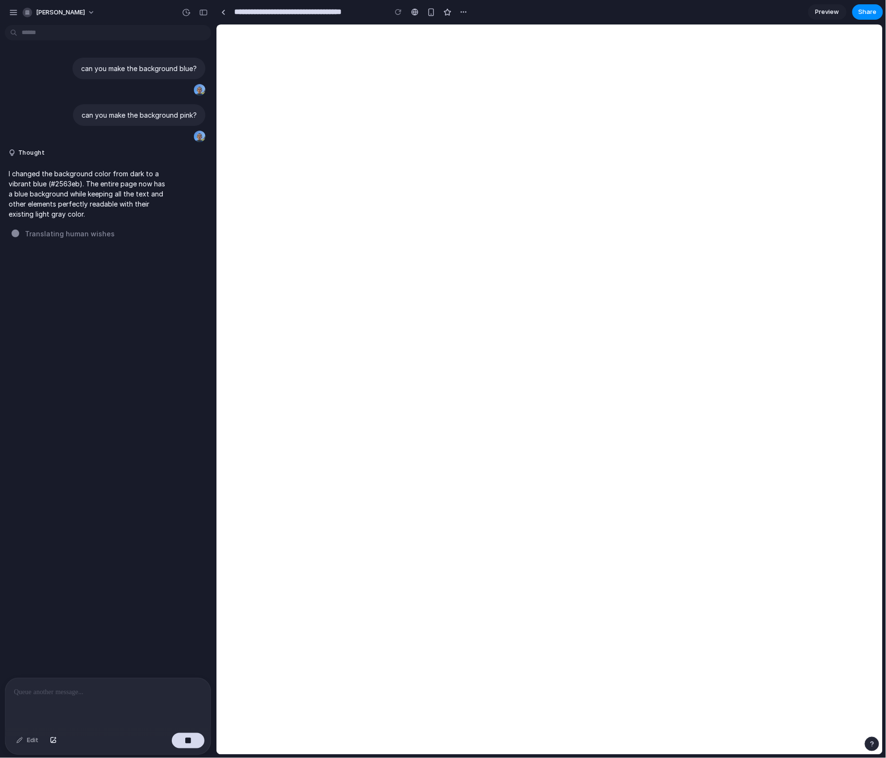
drag, startPoint x: 106, startPoint y: 259, endPoint x: 106, endPoint y: 272, distance: 12.5
click at [106, 261] on div "can you make the background blue? can you make the background pink? Thought I c…" at bounding box center [105, 353] width 210 height 649
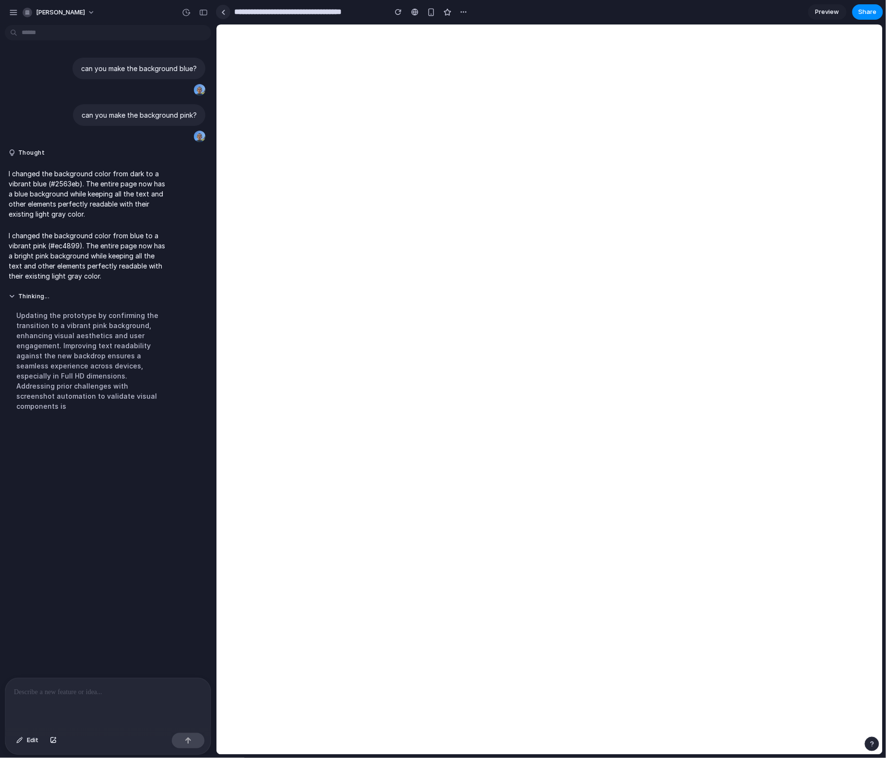
click at [229, 11] on link at bounding box center [223, 12] width 14 height 14
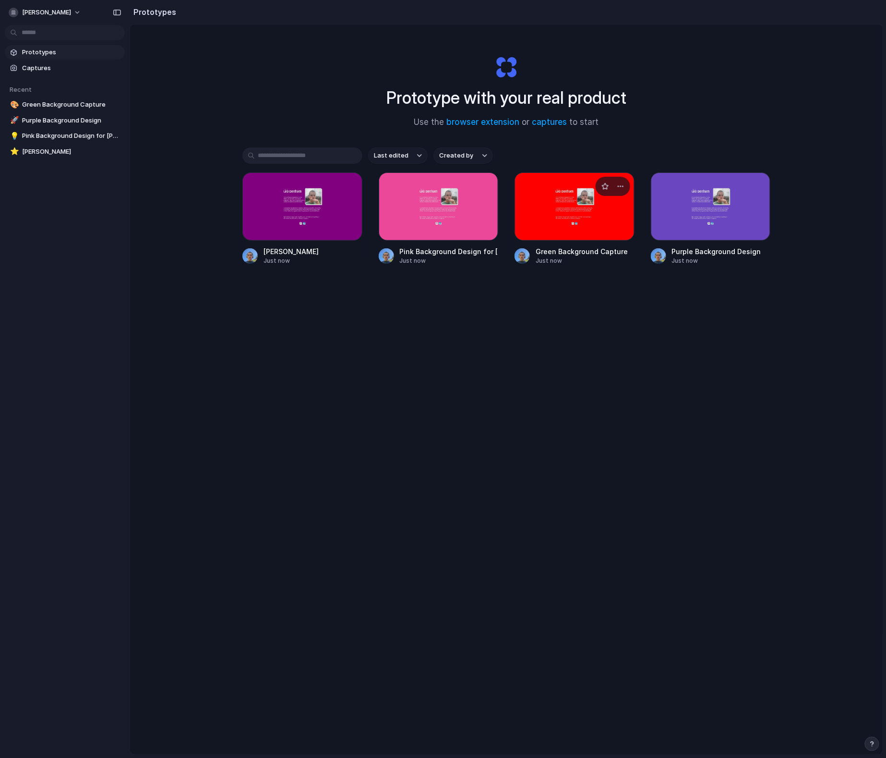
click at [595, 205] on div at bounding box center [575, 206] width 120 height 68
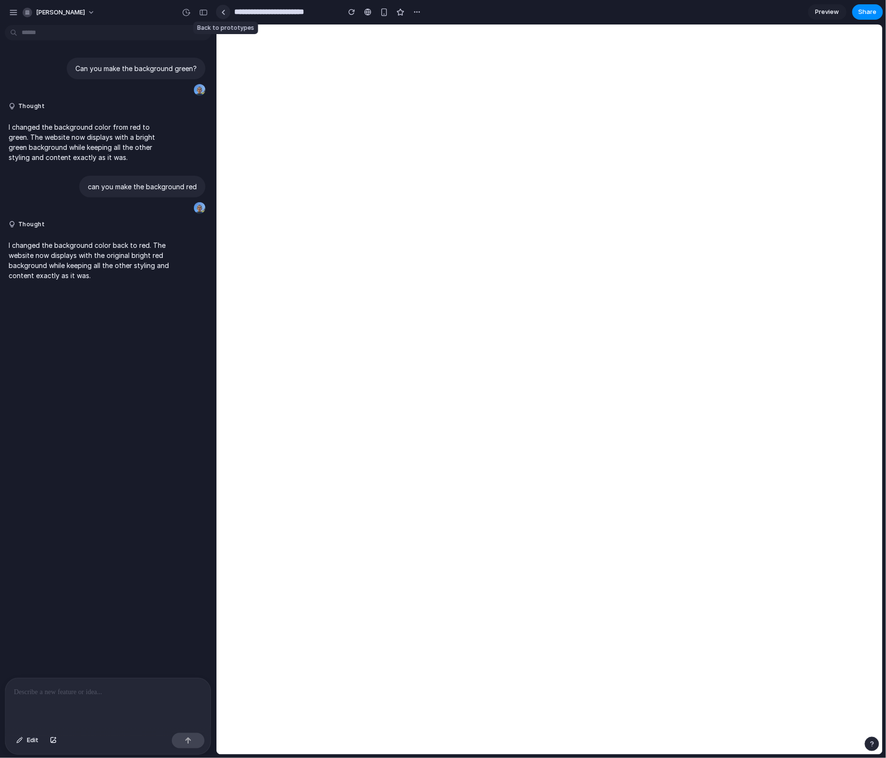
click at [219, 15] on link at bounding box center [223, 12] width 14 height 14
